Goal: Task Accomplishment & Management: Use online tool/utility

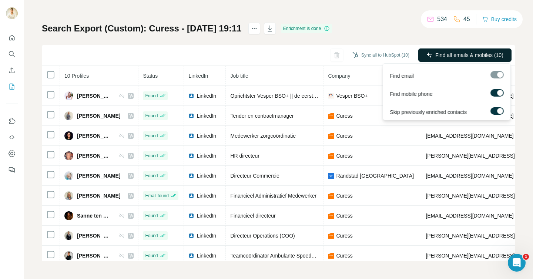
click at [437, 58] on span "Find all emails & mobiles (10)" at bounding box center [469, 54] width 68 height 7
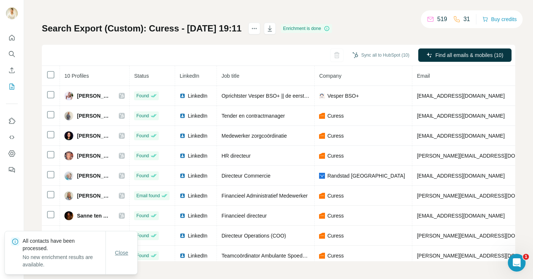
click at [127, 258] on button "Close" at bounding box center [122, 252] width 24 height 13
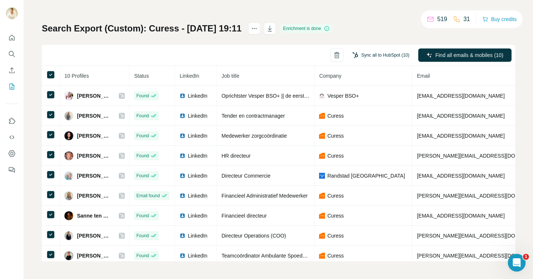
click at [387, 58] on button "Sync all to HubSpot (10)" at bounding box center [380, 55] width 67 height 11
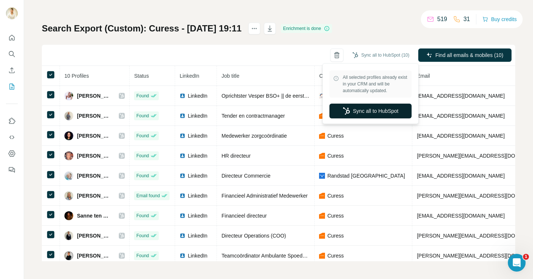
click at [361, 115] on button "Sync all to HubSpot" at bounding box center [370, 111] width 82 height 15
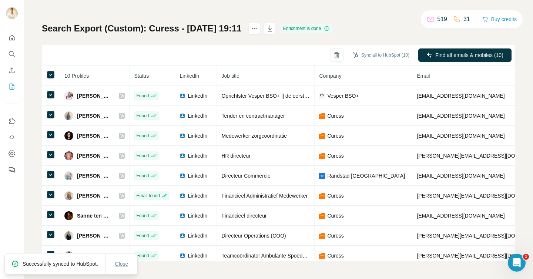
click at [119, 263] on span "Close" at bounding box center [121, 263] width 13 height 7
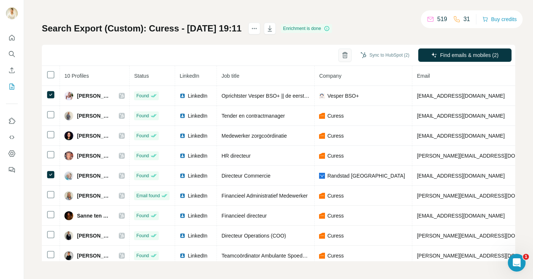
click at [343, 58] on icon "button" at bounding box center [345, 55] width 4 height 5
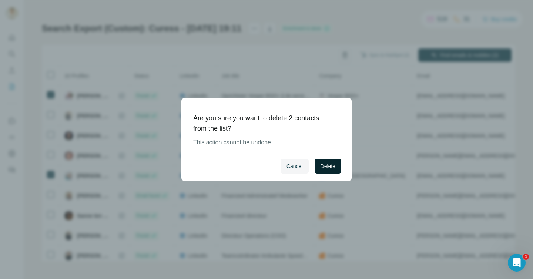
click at [327, 172] on button "Delete" at bounding box center [327, 166] width 27 height 15
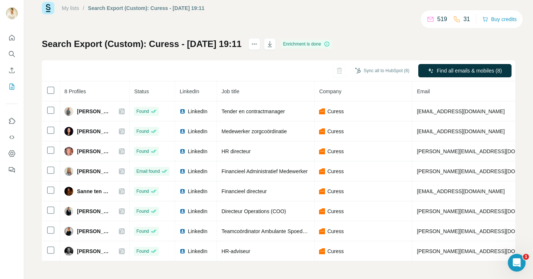
scroll to position [16, 0]
click at [56, 90] on th at bounding box center [51, 91] width 18 height 20
